Goal: Obtain resource: Obtain resource

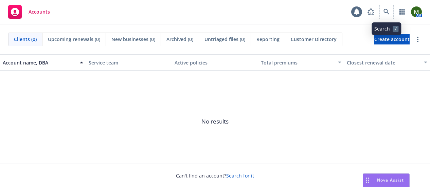
click at [392, 17] on span at bounding box center [387, 12] width 14 height 14
click at [391, 17] on span at bounding box center [387, 12] width 14 height 14
click at [381, 8] on link at bounding box center [387, 12] width 14 height 14
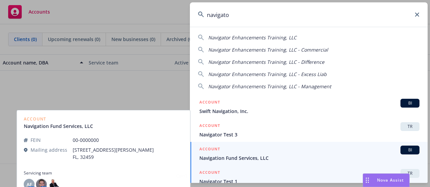
type input "navigato"
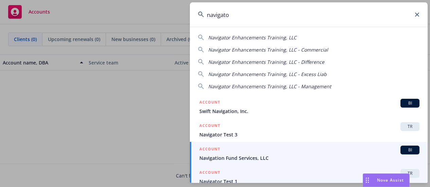
click at [241, 174] on div "ACCOUNT TR" at bounding box center [309, 173] width 220 height 9
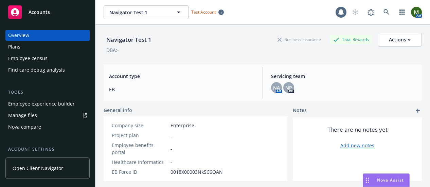
click at [29, 44] on div "Plans" at bounding box center [47, 46] width 79 height 11
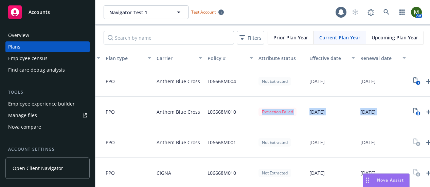
scroll to position [0, 173]
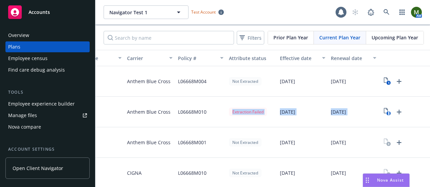
drag, startPoint x: 374, startPoint y: 118, endPoint x: 432, endPoint y: 118, distance: 57.7
click at [430, 118] on html "Accounts Overview Plans Employee census Find care debug analysis Tools Employee…" at bounding box center [215, 93] width 430 height 187
click at [366, 121] on div "[DATE]" at bounding box center [353, 112] width 51 height 31
click at [386, 111] on rect "View Plan Documents" at bounding box center [388, 113] width 4 height 4
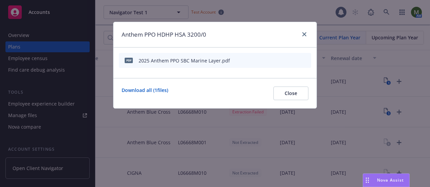
click at [271, 59] on icon "start extraction" at bounding box center [270, 60] width 8 height 8
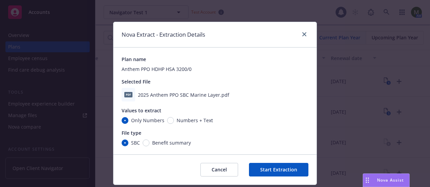
click at [255, 168] on button "Start Extraction" at bounding box center [278, 170] width 59 height 14
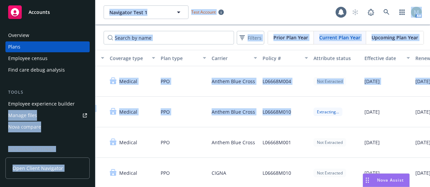
scroll to position [0, 23]
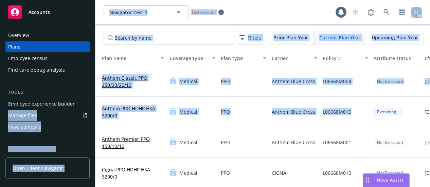
drag, startPoint x: 215, startPoint y: 109, endPoint x: 91, endPoint y: 108, distance: 124.3
click at [91, 108] on div "Accounts Overview Plans Employee census Find care debug analysis Tools Employee…" at bounding box center [215, 93] width 430 height 187
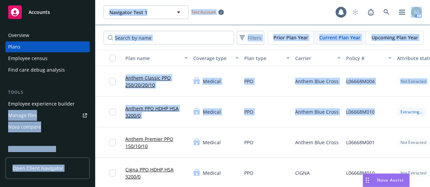
click at [236, 116] on div "Medical" at bounding box center [216, 112] width 51 height 31
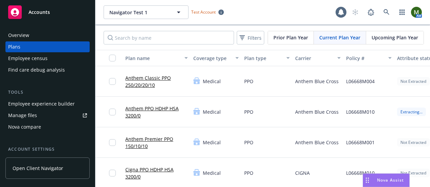
click at [171, 108] on link "Anthem PPO HDHP HSA 3200/0" at bounding box center [156, 112] width 62 height 14
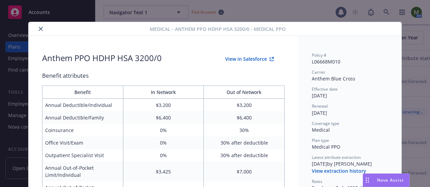
scroll to position [20, 0]
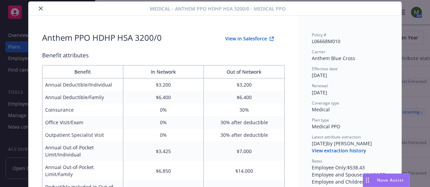
click at [248, 36] on button "View in Salesforce" at bounding box center [249, 39] width 70 height 14
click at [39, 8] on icon "close" at bounding box center [41, 8] width 4 height 4
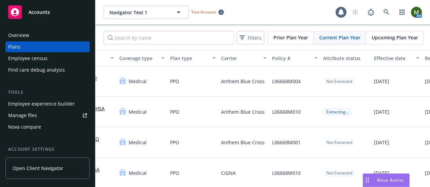
scroll to position [0, 173]
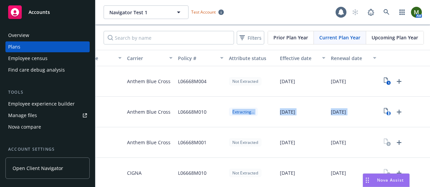
drag, startPoint x: 375, startPoint y: 116, endPoint x: 429, endPoint y: 119, distance: 53.4
click at [429, 119] on div "Navigator Test 1 Navigator Test 1 Test Account 1 AM Filters Prior Plan Year Cur…" at bounding box center [262, 93] width 335 height 187
click at [384, 110] on icon "1" at bounding box center [387, 112] width 7 height 8
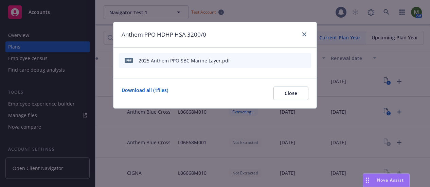
click at [297, 61] on icon "preview file" at bounding box center [294, 60] width 6 height 5
click at [306, 34] on icon "close" at bounding box center [304, 34] width 4 height 4
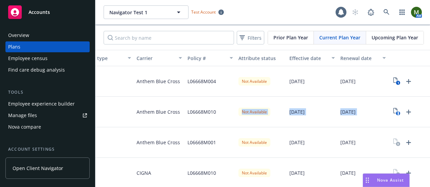
drag, startPoint x: 375, startPoint y: 110, endPoint x: 427, endPoint y: 115, distance: 52.5
click at [429, 116] on div "Navigator Test 1 Navigator Test 1 Test Account 1 AM Filters Prior Plan Year Cur…" at bounding box center [262, 93] width 335 height 187
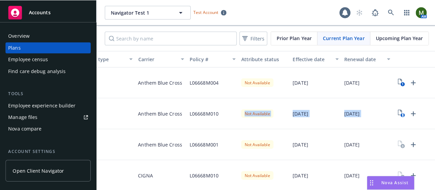
scroll to position [0, 173]
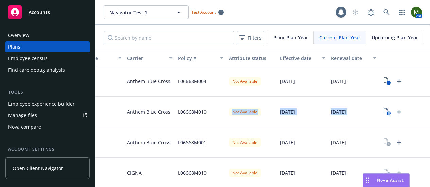
click at [301, 120] on div "[DATE]" at bounding box center [302, 112] width 51 height 31
click at [35, 51] on div "Plans" at bounding box center [47, 46] width 79 height 11
click at [39, 38] on div "Overview" at bounding box center [47, 35] width 79 height 11
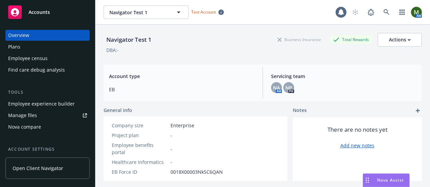
click at [38, 47] on div "Plans" at bounding box center [47, 46] width 79 height 11
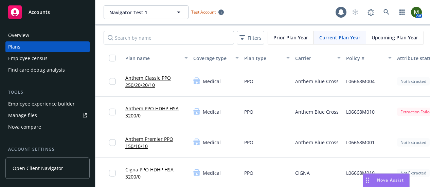
click at [261, 15] on div "Navigator Test 1 Navigator Test 1 Test Account" at bounding box center [220, 12] width 232 height 14
